Goal: Task Accomplishment & Management: Use online tool/utility

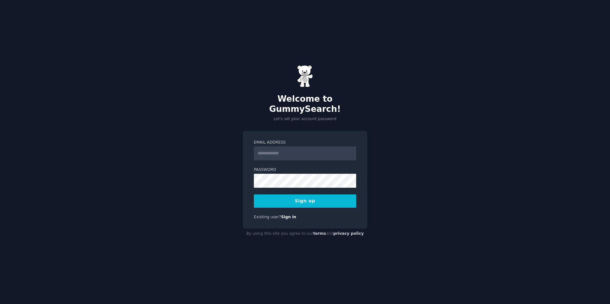
click at [274, 149] on input "Email Address" at bounding box center [305, 154] width 102 height 14
type input "**********"
click at [334, 195] on button "Sign up" at bounding box center [305, 201] width 102 height 13
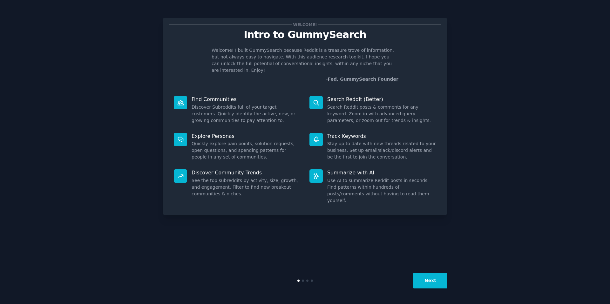
click at [423, 279] on button "Next" at bounding box center [431, 281] width 34 height 16
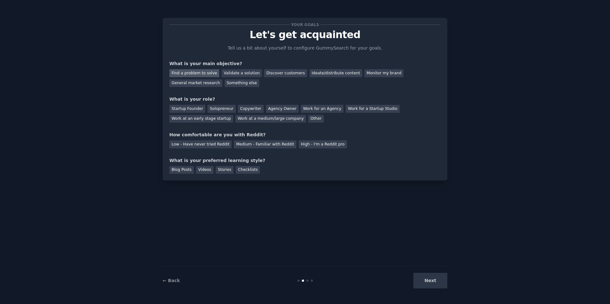
click at [212, 75] on div "Find a problem to solve" at bounding box center [194, 73] width 50 height 8
click at [233, 72] on div "Validate a solution" at bounding box center [242, 73] width 40 height 8
click at [209, 73] on div "Find a problem to solve" at bounding box center [194, 73] width 50 height 8
click at [210, 108] on div "Solopreneur" at bounding box center [222, 109] width 28 height 8
click at [278, 142] on div "Medium - Familiar with Reddit" at bounding box center [265, 144] width 62 height 8
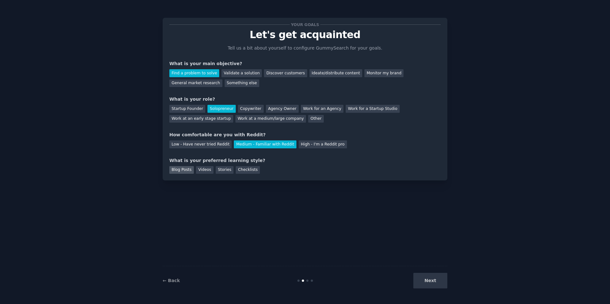
click at [185, 171] on div "Blog Posts" at bounding box center [181, 170] width 24 height 8
click at [424, 278] on button "Next" at bounding box center [431, 281] width 34 height 16
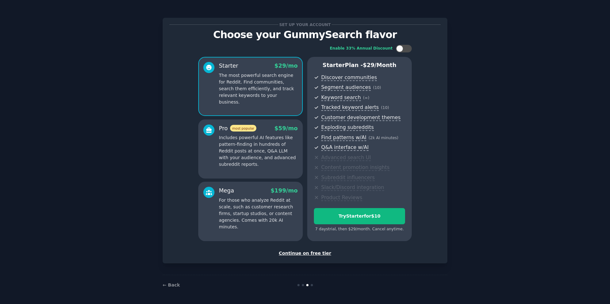
click at [312, 255] on div "Continue on free tier" at bounding box center [304, 253] width 271 height 7
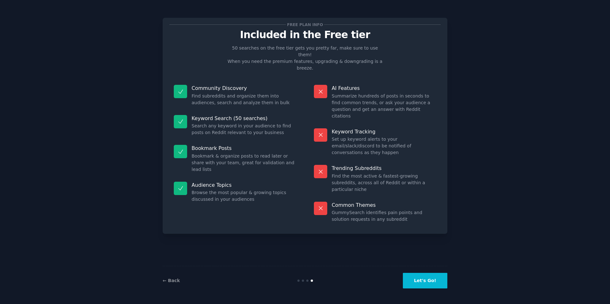
click at [426, 278] on button "Let's Go!" at bounding box center [425, 281] width 44 height 16
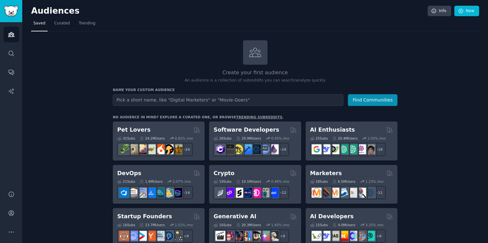
drag, startPoint x: 526, startPoint y: 1, endPoint x: 362, endPoint y: 43, distance: 170.0
click at [362, 43] on div "Create your first audience An audience is a collection of subreddits you can se…" at bounding box center [255, 61] width 285 height 43
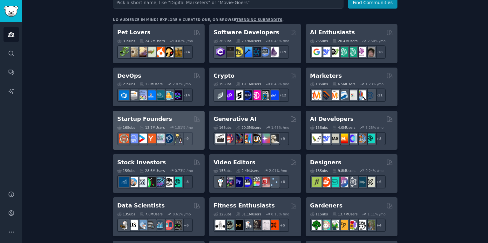
scroll to position [102, 0]
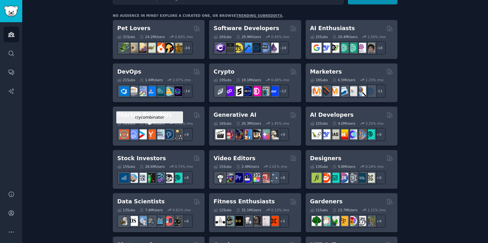
click at [153, 133] on img at bounding box center [151, 135] width 10 height 10
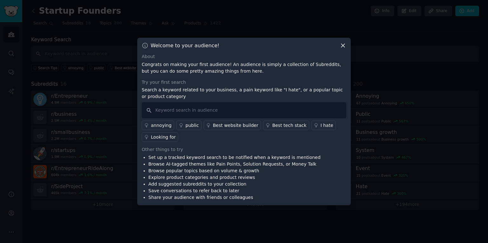
click at [340, 51] on div "Welcome to your audience! About Congrats on making your first audience! An audi…" at bounding box center [244, 122] width 214 height 168
click at [341, 46] on div "Welcome to your audience!" at bounding box center [244, 45] width 205 height 7
click at [341, 46] on icon at bounding box center [343, 45] width 7 height 7
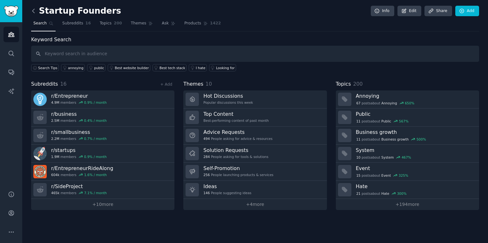
click at [34, 10] on icon at bounding box center [33, 11] width 7 height 7
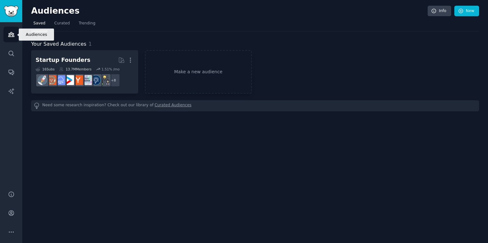
click at [15, 34] on link "Audiences" at bounding box center [11, 35] width 16 height 16
